Goal: Task Accomplishment & Management: Use online tool/utility

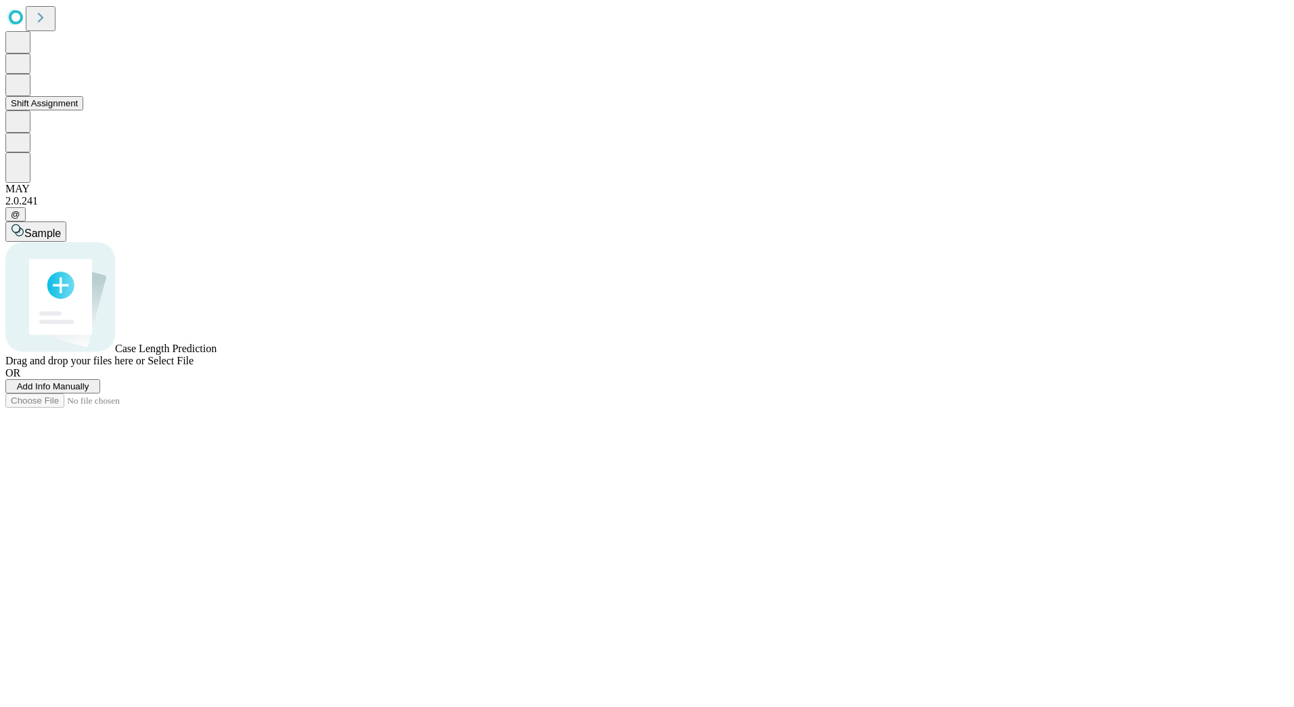
click at [83, 110] on button "Shift Assignment" at bounding box center [44, 103] width 78 height 14
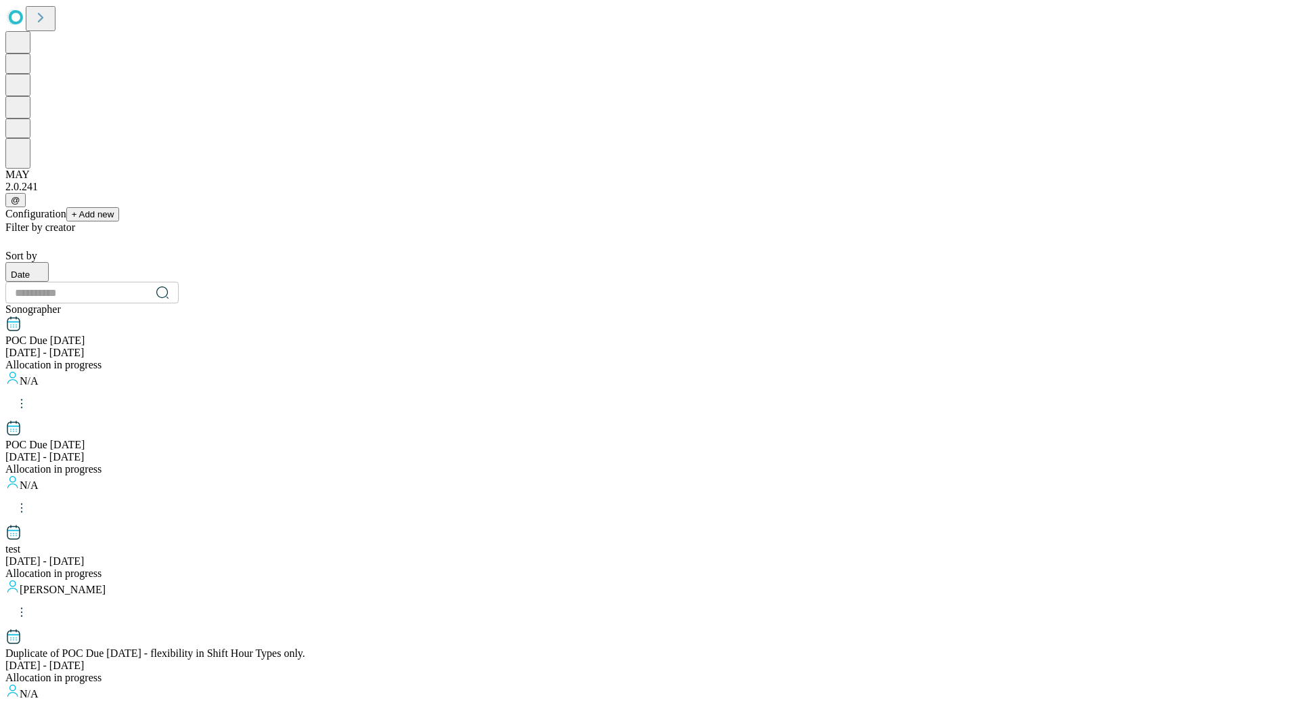
scroll to position [1128, 0]
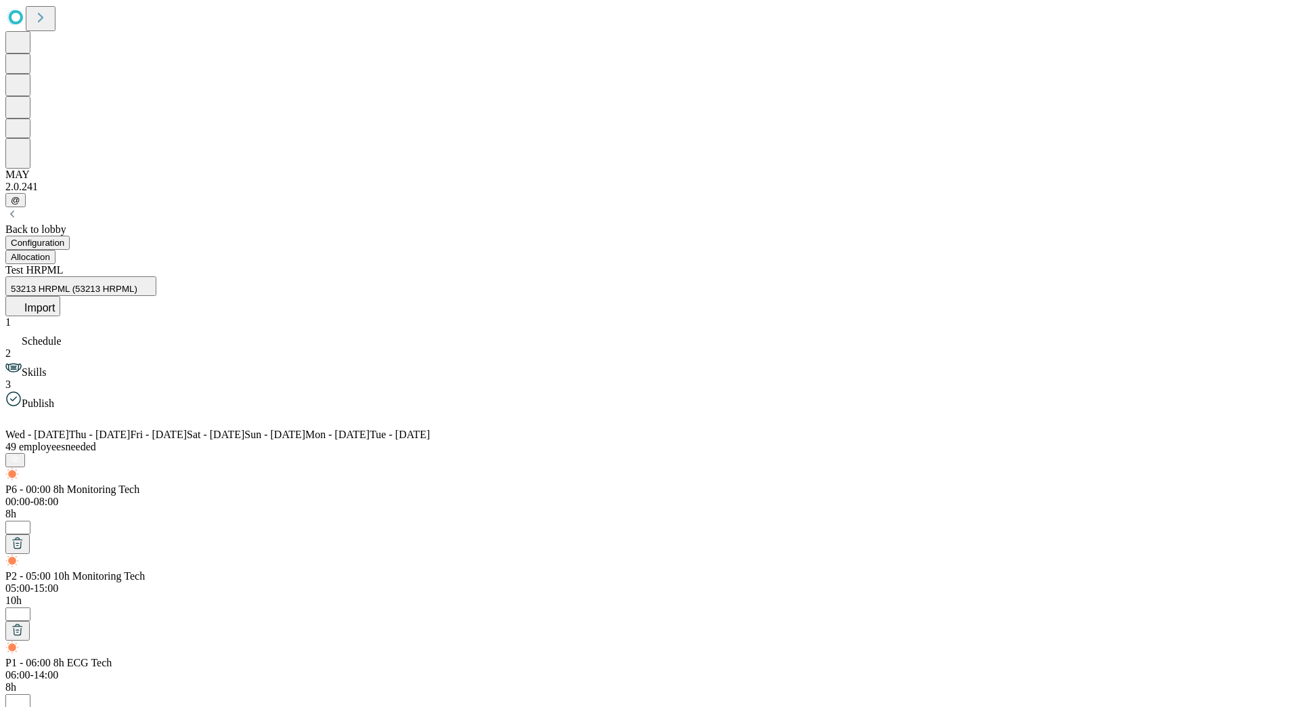
click at [56, 250] on button "Allocation" at bounding box center [30, 257] width 50 height 14
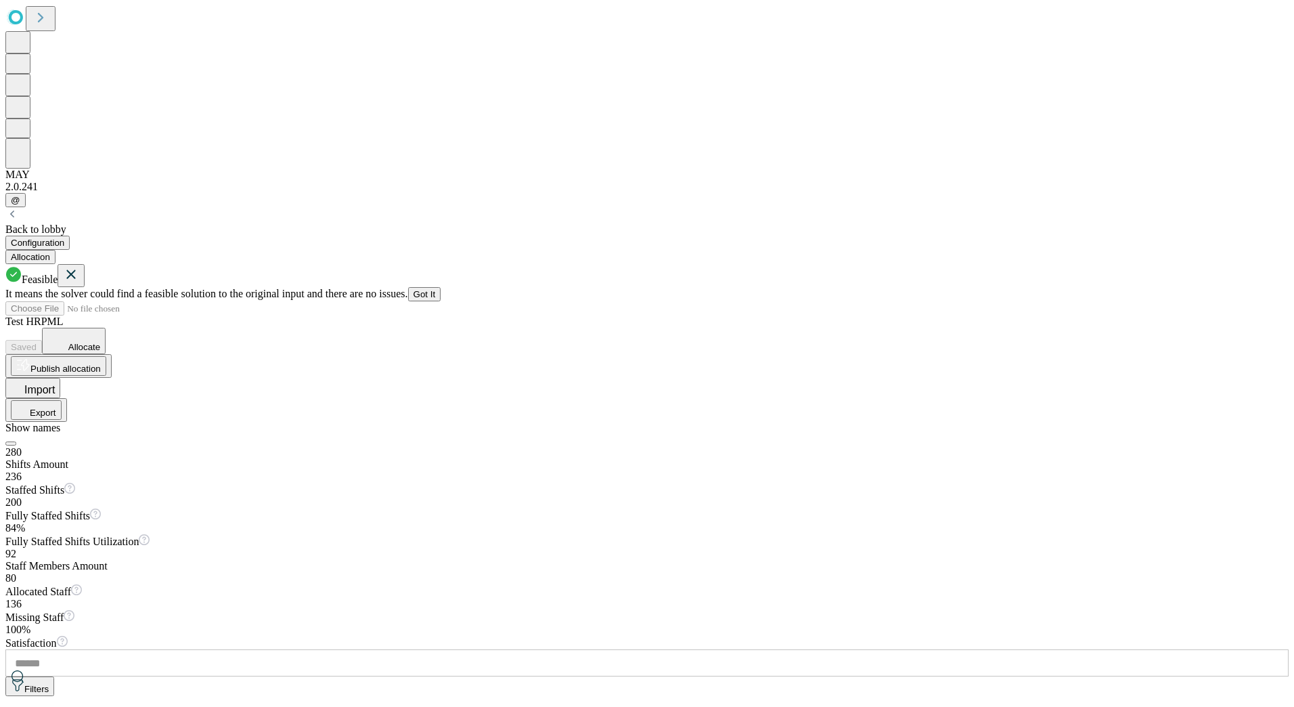
click at [79, 266] on icon at bounding box center [71, 274] width 16 height 17
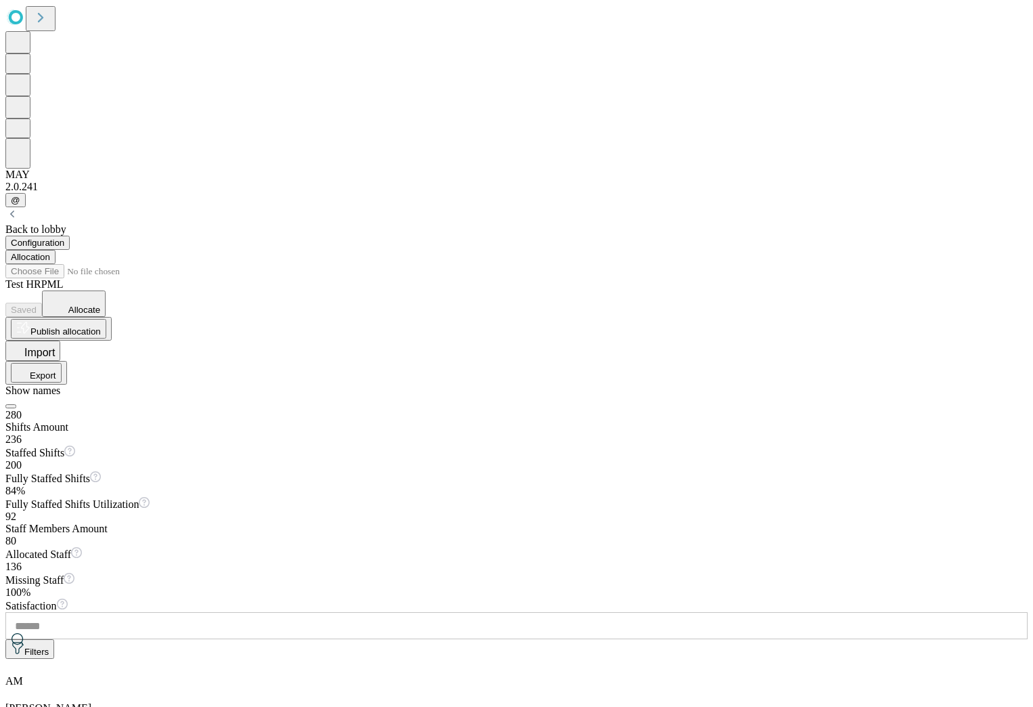
scroll to position [3659, 0]
